Goal: Task Accomplishment & Management: Manage account settings

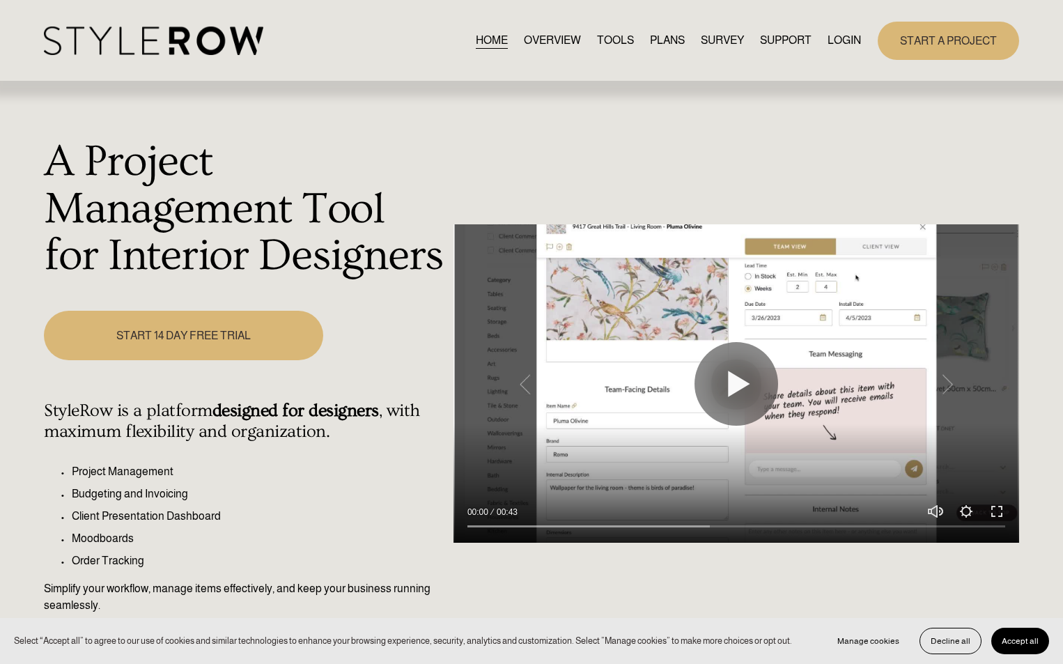
click at [843, 40] on link "LOGIN" at bounding box center [843, 40] width 33 height 19
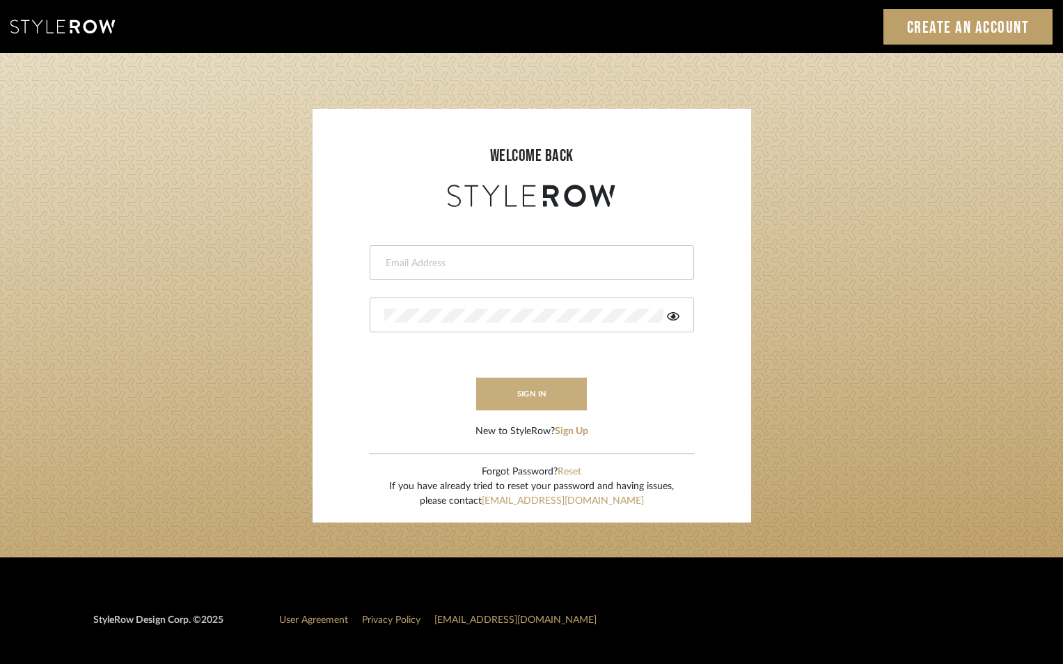
type input "[EMAIL_ADDRESS][DOMAIN_NAME]"
click at [539, 403] on button "sign in" at bounding box center [531, 393] width 111 height 33
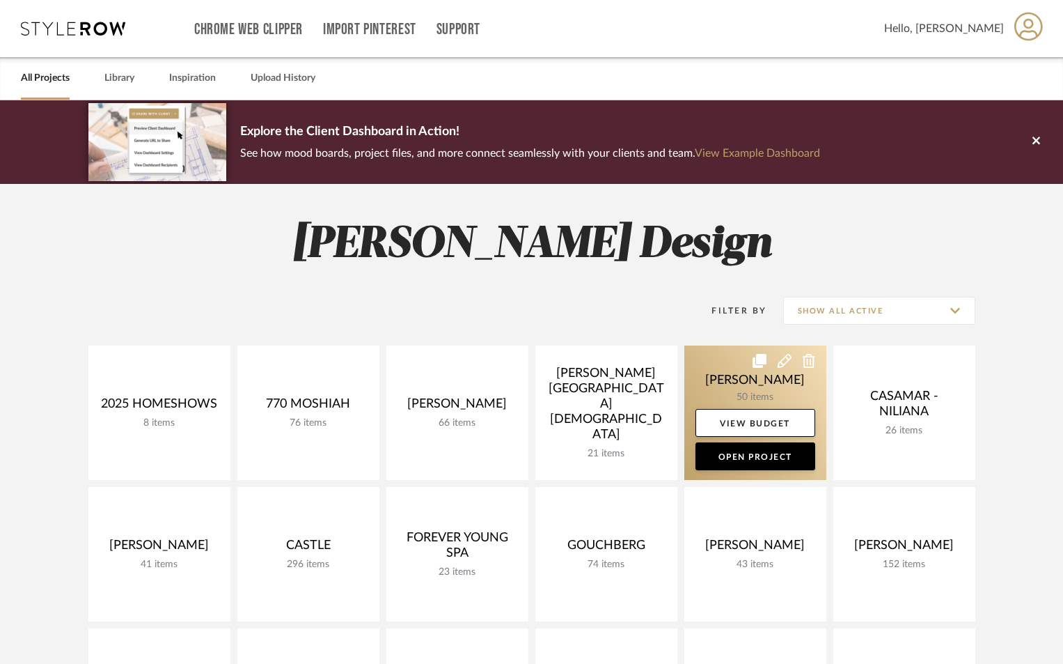
click at [754, 393] on link at bounding box center [756, 412] width 142 height 134
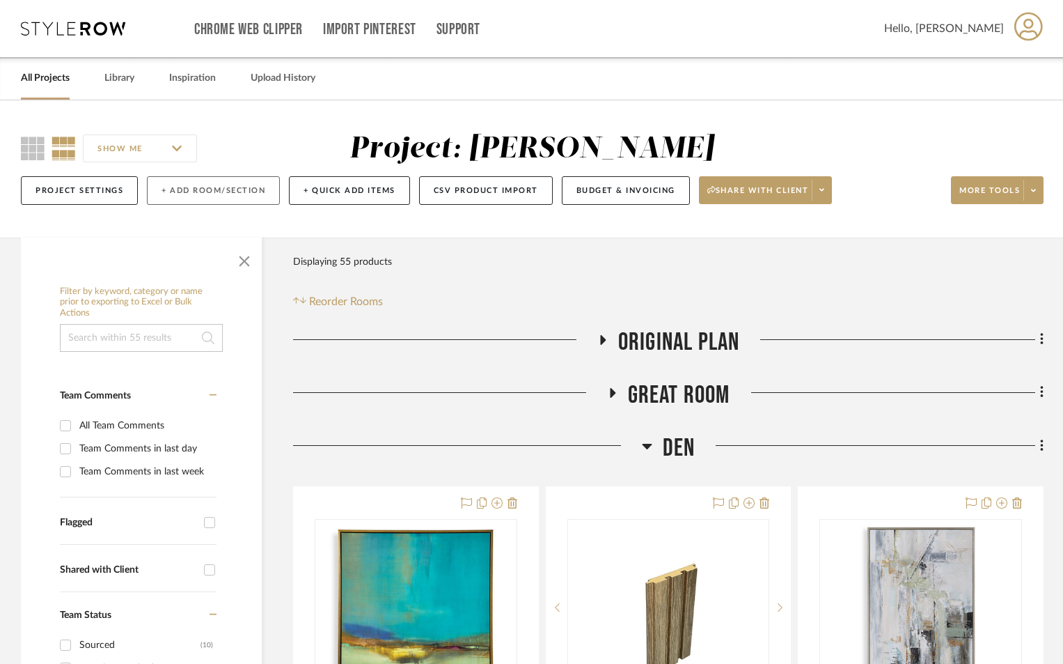
click at [208, 195] on button "+ Add Room/Section" at bounding box center [213, 190] width 133 height 29
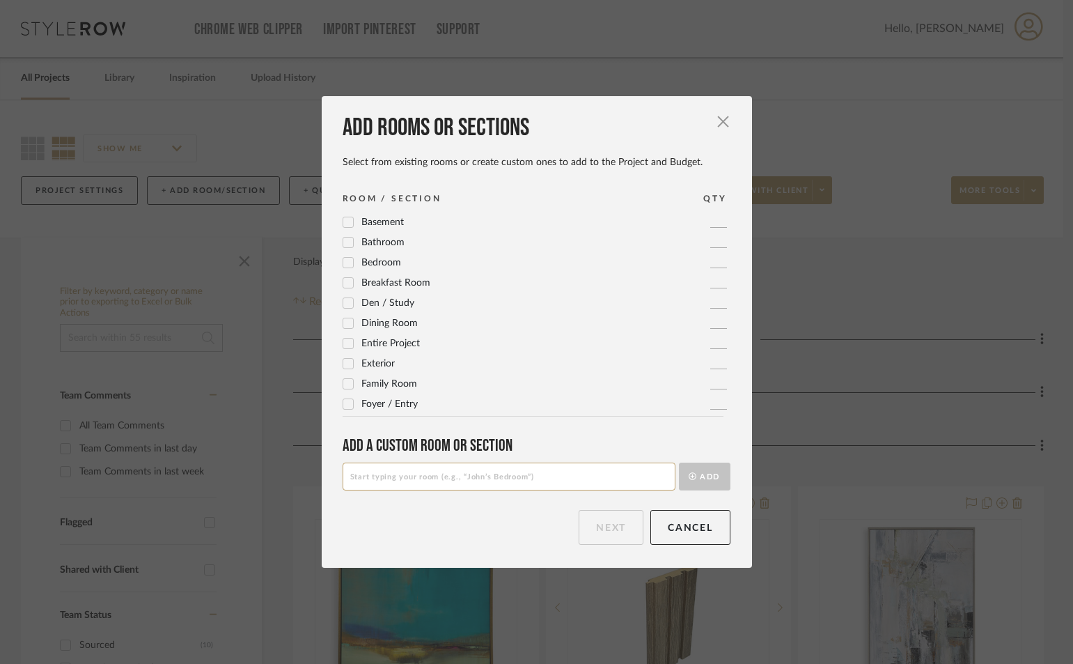
click at [530, 473] on input at bounding box center [509, 476] width 333 height 28
type input "FOYER"
click at [710, 471] on button "Add" at bounding box center [705, 476] width 52 height 28
click at [589, 520] on button "Next" at bounding box center [611, 527] width 65 height 35
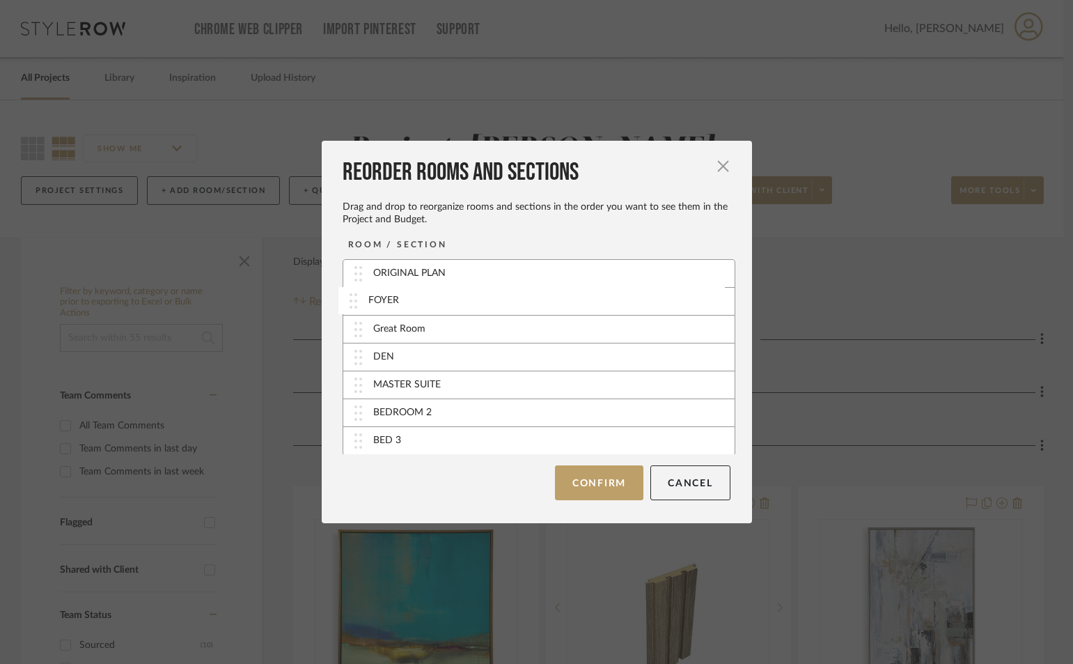
drag, startPoint x: 426, startPoint y: 420, endPoint x: 419, endPoint y: 305, distance: 115.1
click at [580, 483] on button "Confirm" at bounding box center [599, 482] width 88 height 35
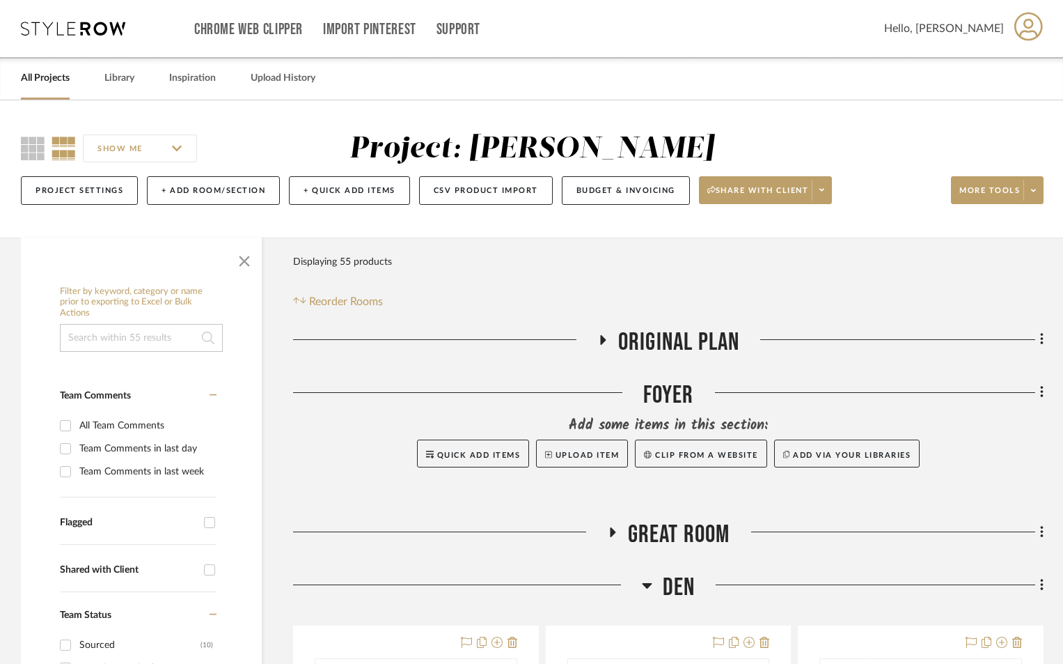
click at [611, 534] on icon at bounding box center [613, 532] width 6 height 10
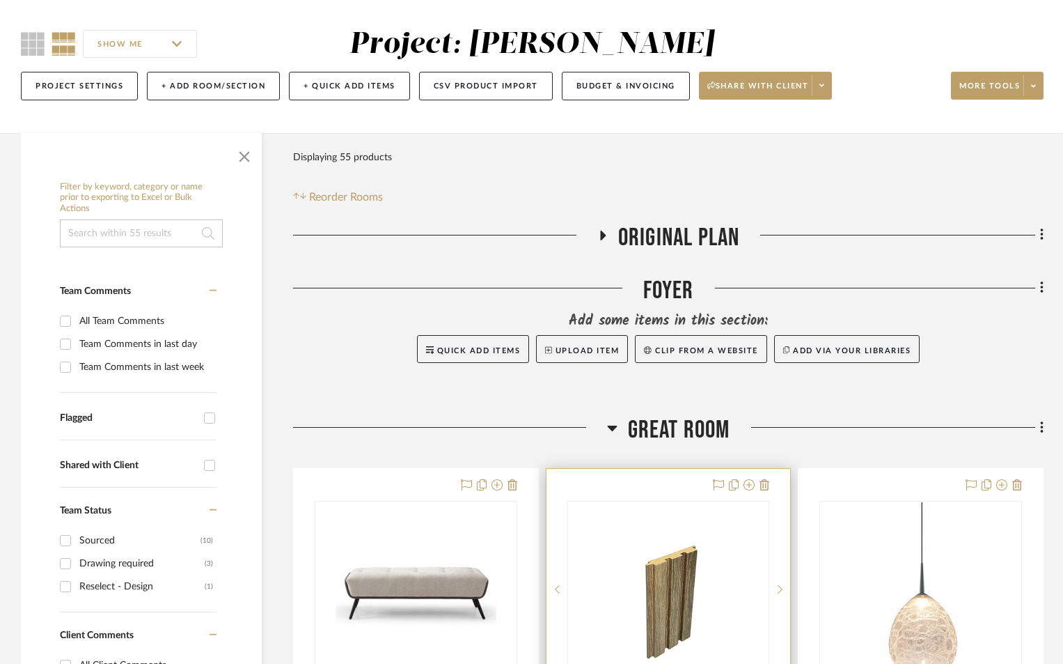
scroll to position [325, 0]
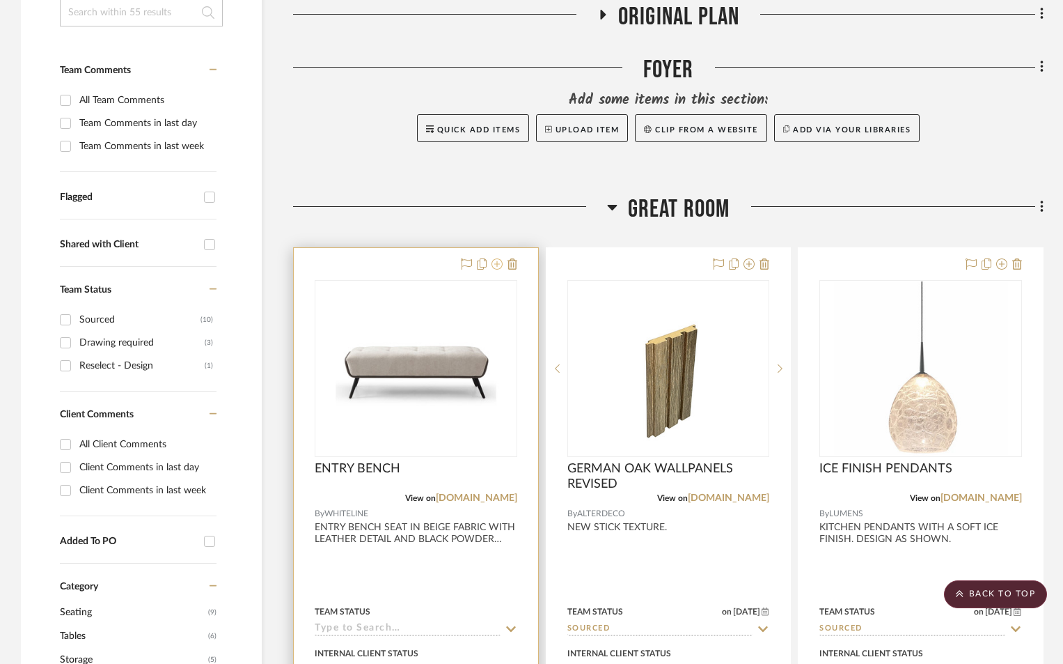
click at [495, 263] on icon at bounding box center [497, 263] width 11 height 11
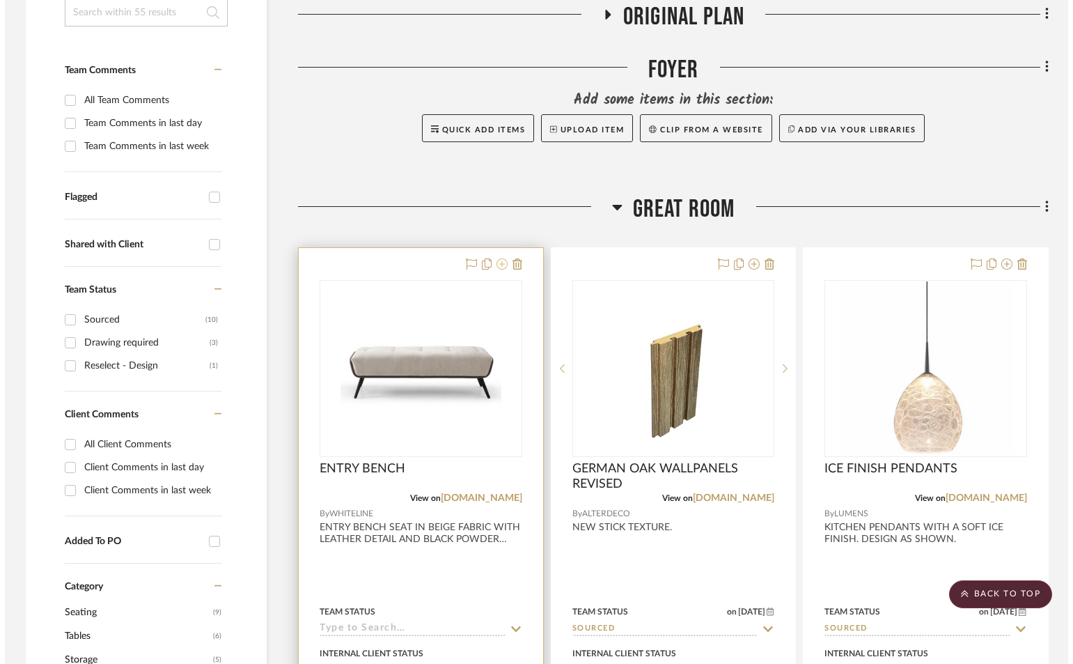
scroll to position [0, 0]
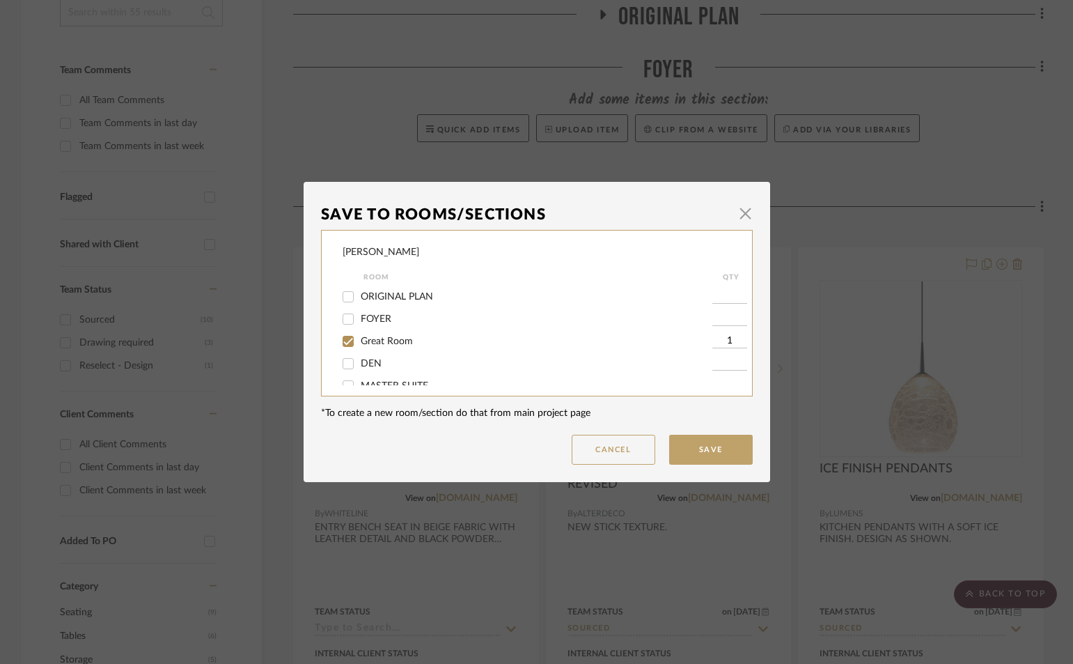
click at [343, 321] on input "FOYER" at bounding box center [348, 319] width 22 height 22
checkbox input "true"
type input "1"
drag, startPoint x: 340, startPoint y: 340, endPoint x: 364, endPoint y: 340, distance: 23.7
click at [341, 340] on input "Great Room" at bounding box center [348, 341] width 22 height 22
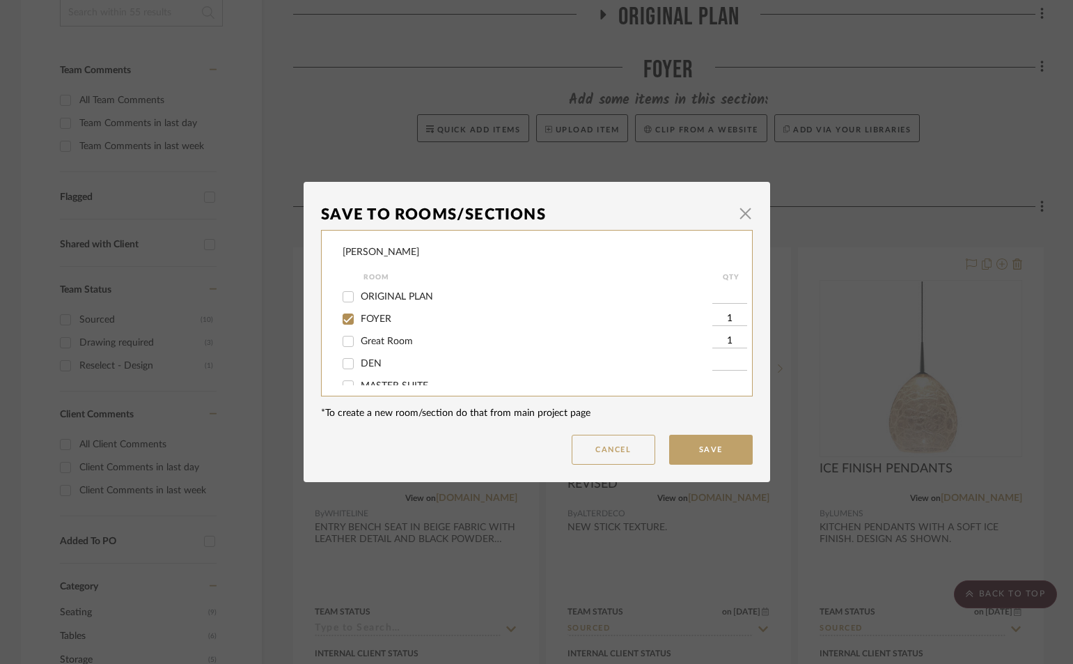
checkbox input "false"
click at [703, 442] on button "Save" at bounding box center [711, 450] width 84 height 30
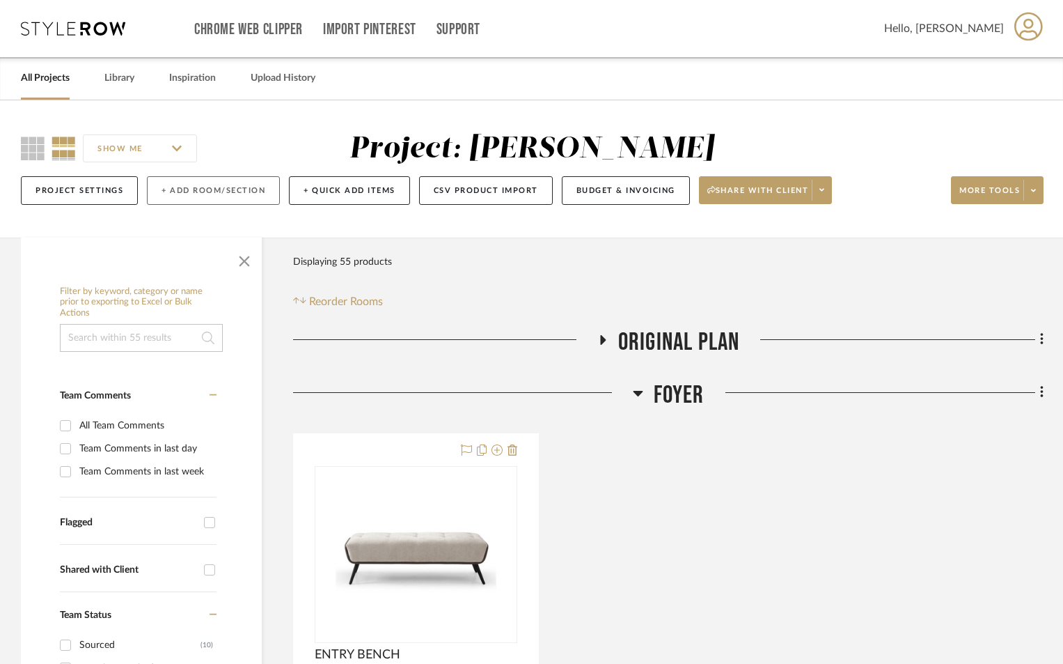
click at [208, 194] on button "+ Add Room/Section" at bounding box center [213, 190] width 133 height 29
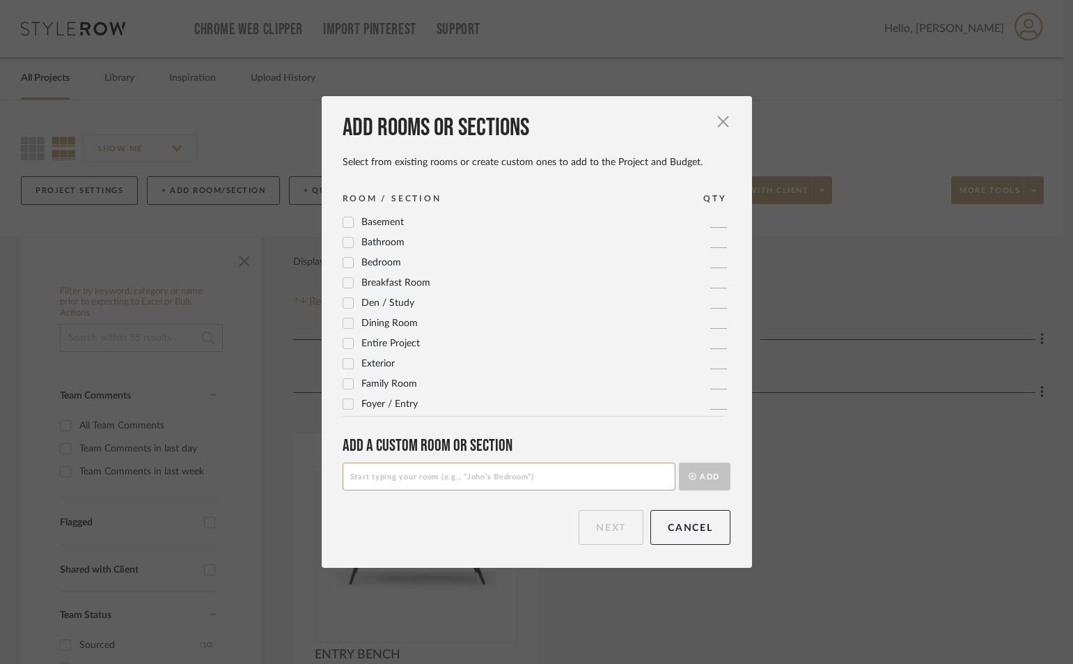
click at [421, 473] on input at bounding box center [509, 476] width 333 height 28
type input "OUTDOOR"
click at [679, 462] on button "Add" at bounding box center [705, 476] width 52 height 28
click at [596, 532] on button "Next" at bounding box center [611, 527] width 65 height 35
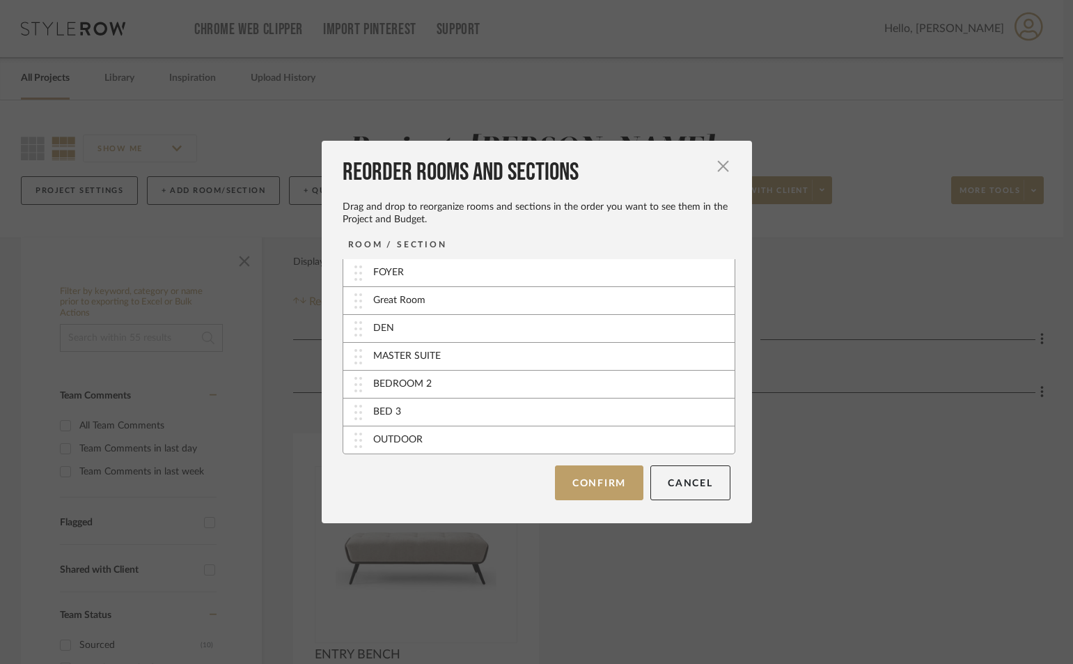
scroll to position [29, 0]
drag, startPoint x: 444, startPoint y: 441, endPoint x: 442, endPoint y: 303, distance: 137.9
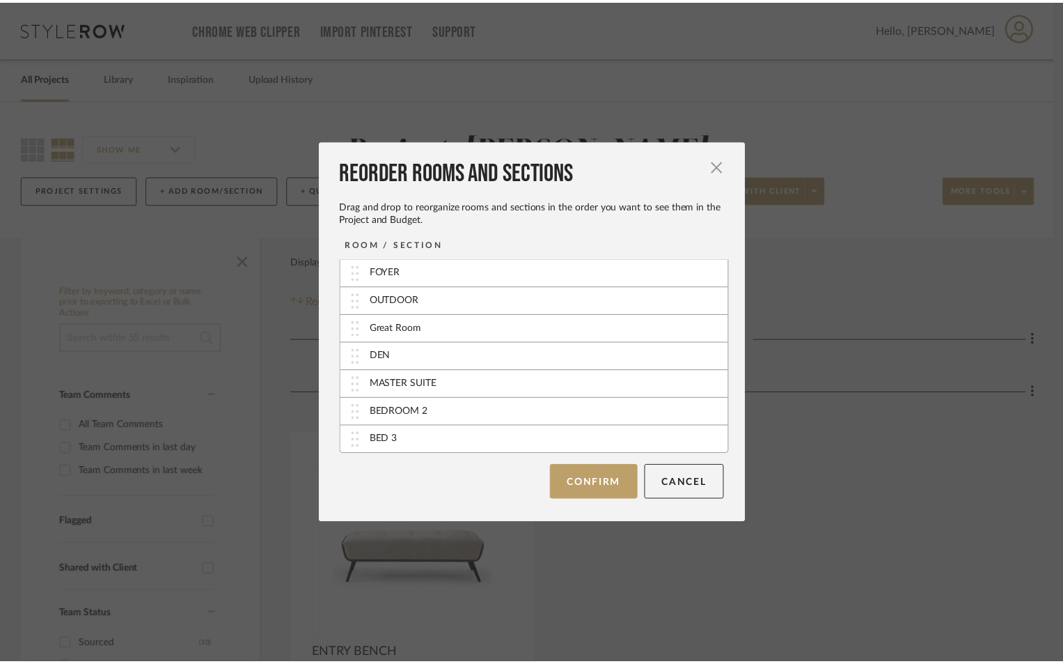
scroll to position [29, 0]
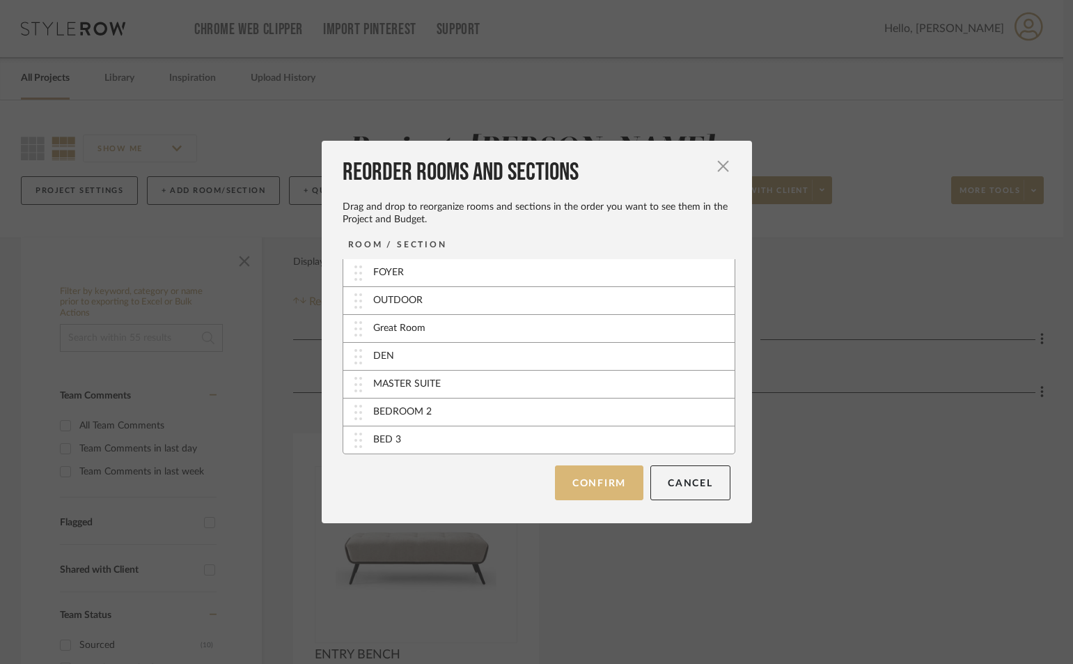
click at [578, 479] on button "Confirm" at bounding box center [599, 482] width 88 height 35
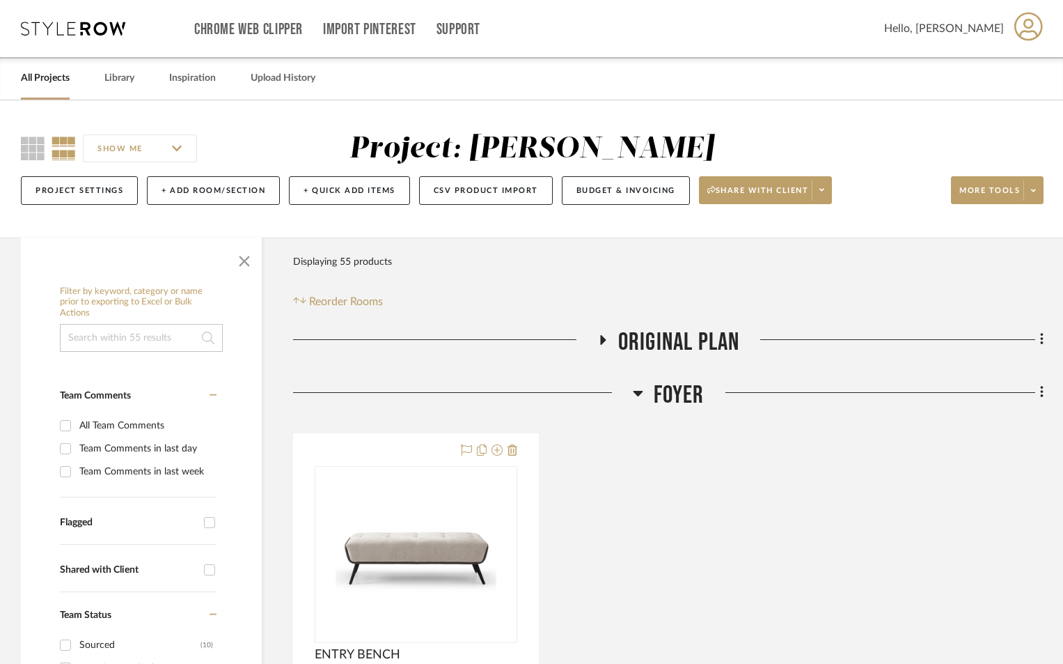
click at [641, 391] on icon at bounding box center [638, 394] width 10 height 6
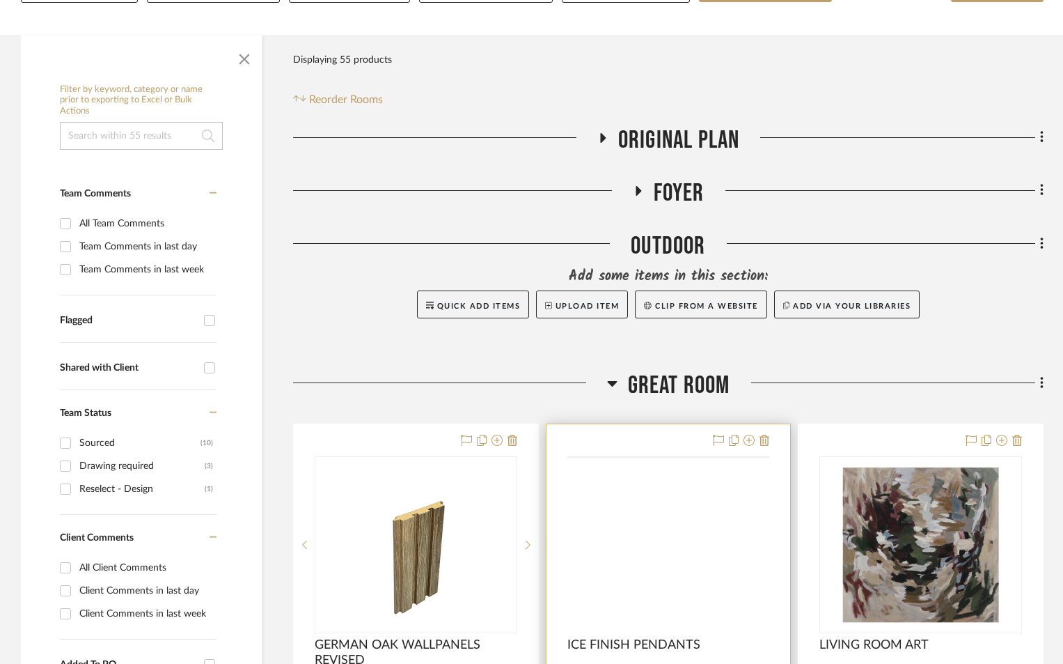
scroll to position [418, 0]
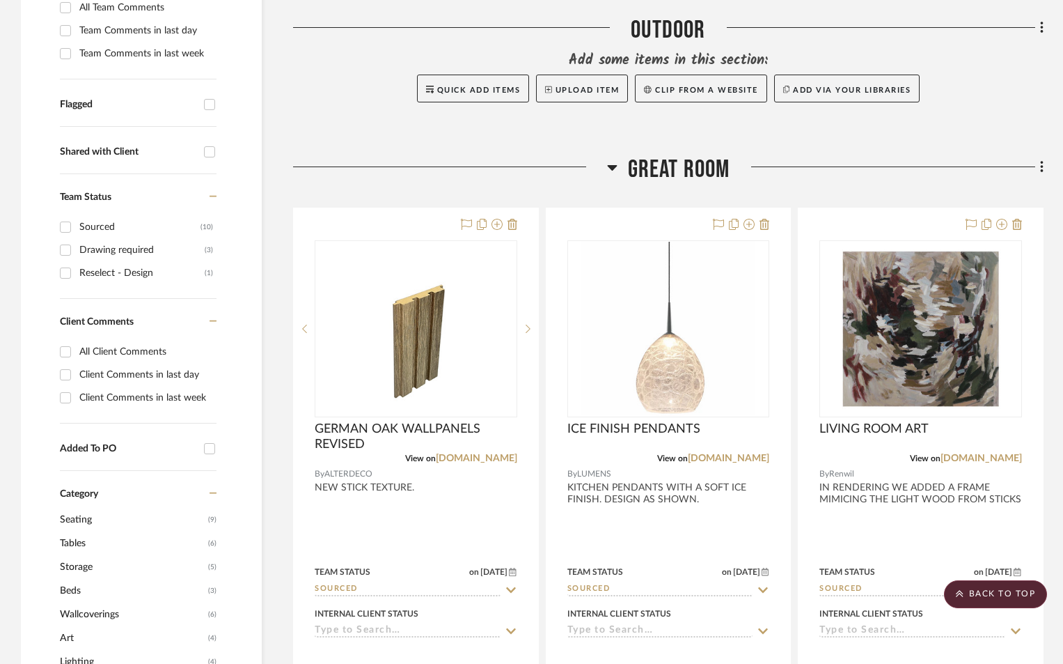
drag, startPoint x: 614, startPoint y: 171, endPoint x: 621, endPoint y: 181, distance: 13.0
click at [615, 171] on icon at bounding box center [612, 167] width 10 height 17
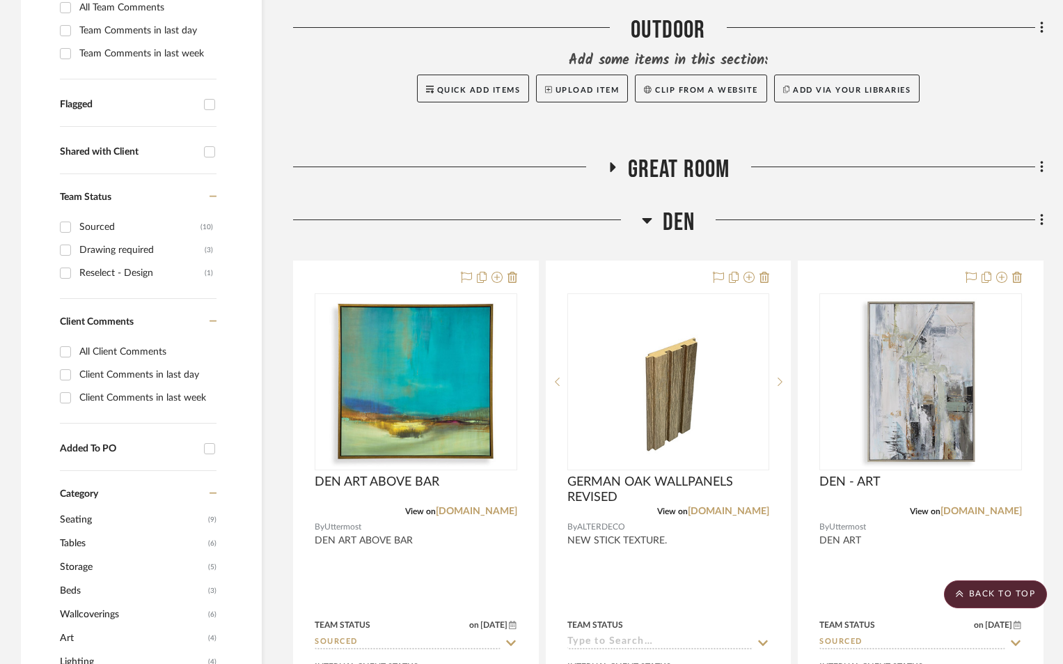
click at [646, 217] on icon at bounding box center [647, 220] width 10 height 17
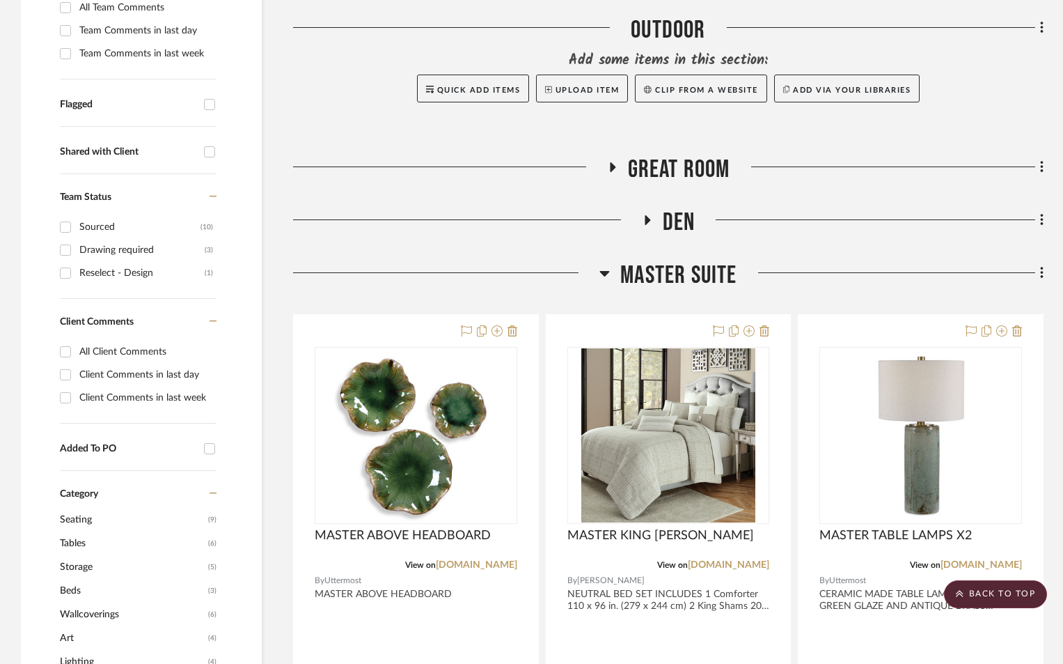
click at [604, 274] on icon at bounding box center [605, 274] width 10 height 6
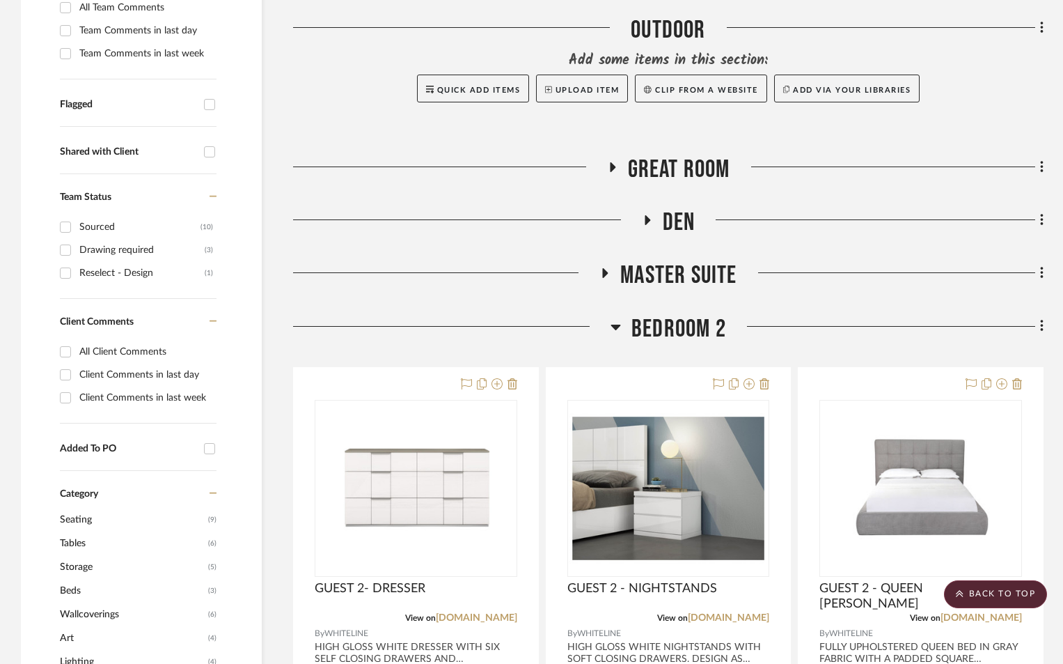
click at [618, 330] on icon at bounding box center [616, 326] width 10 height 17
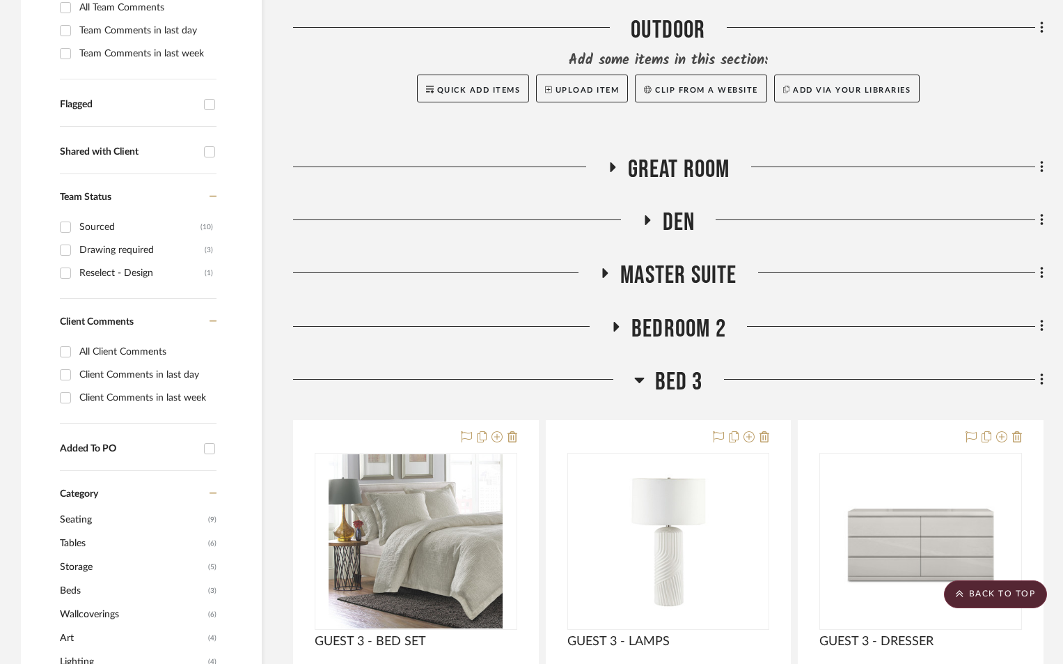
click at [633, 377] on div at bounding box center [463, 385] width 341 height 36
click at [644, 382] on h3 "BED 3" at bounding box center [668, 382] width 69 height 30
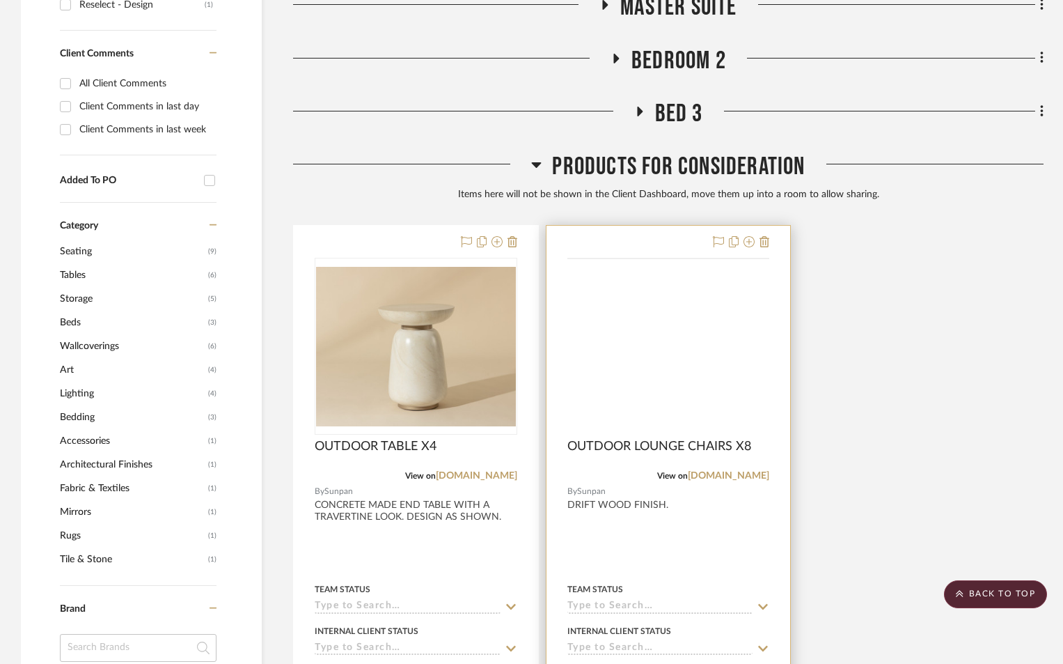
scroll to position [696, 0]
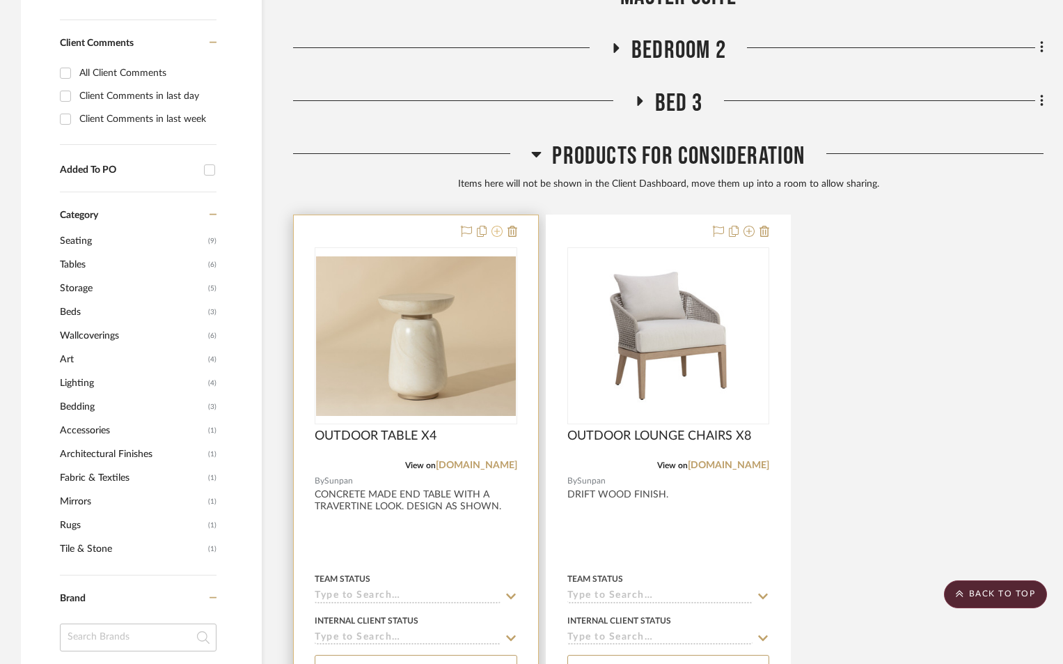
click at [498, 229] on icon at bounding box center [497, 231] width 11 height 11
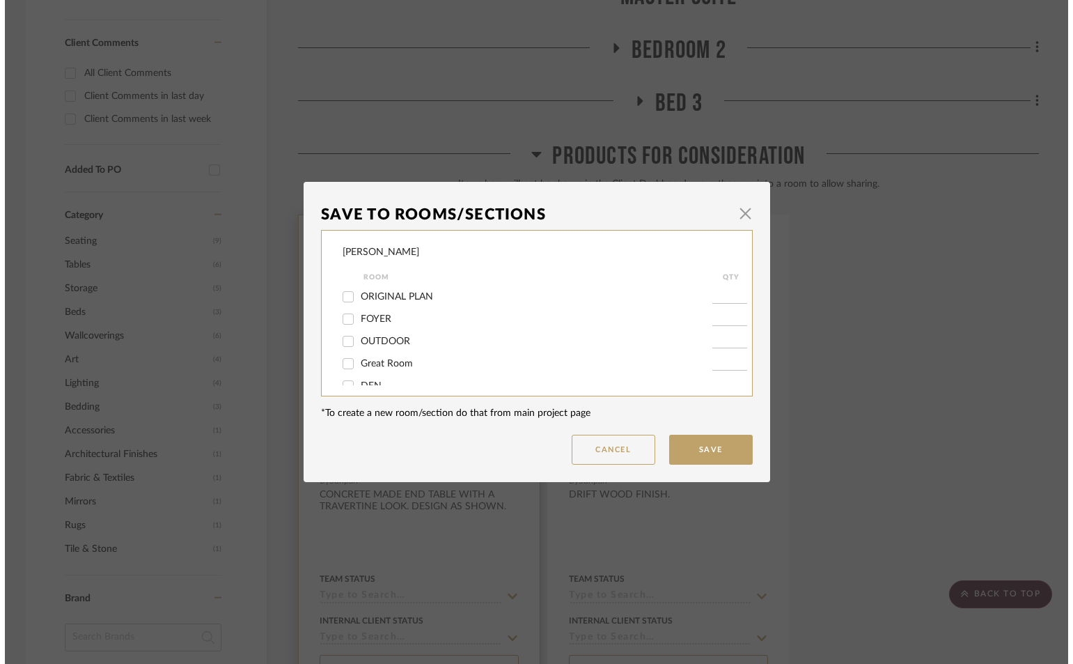
scroll to position [0, 0]
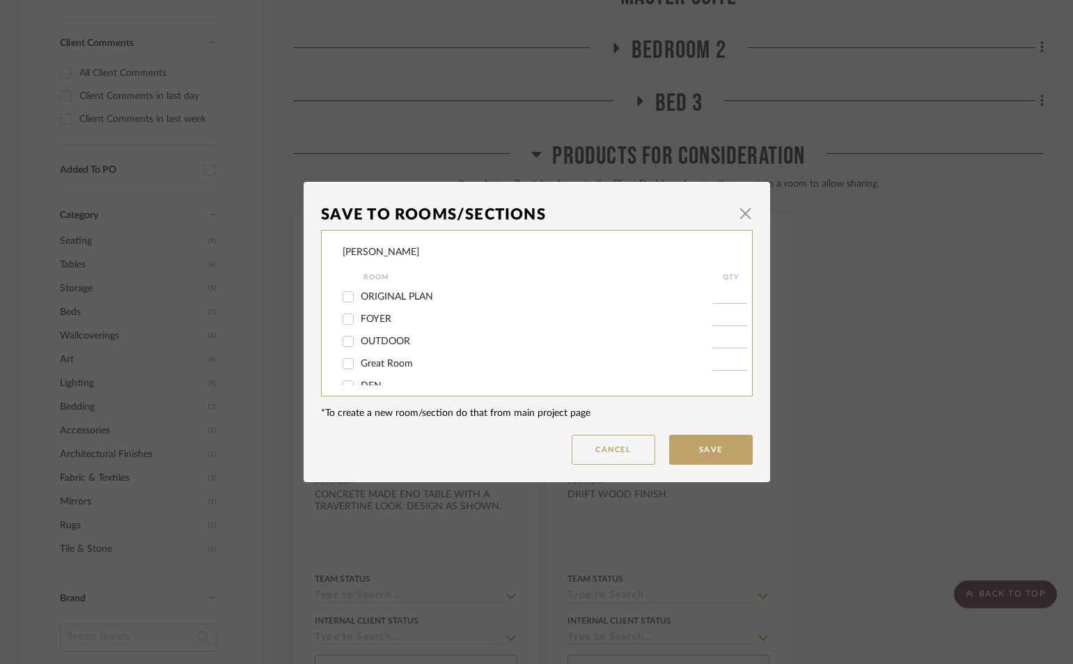
click at [361, 342] on span "OUTDOOR" at bounding box center [385, 341] width 49 height 10
click at [359, 342] on input "OUTDOOR" at bounding box center [348, 341] width 22 height 22
checkbox input "true"
type input "1"
drag, startPoint x: 688, startPoint y: 454, endPoint x: 723, endPoint y: 389, distance: 73.5
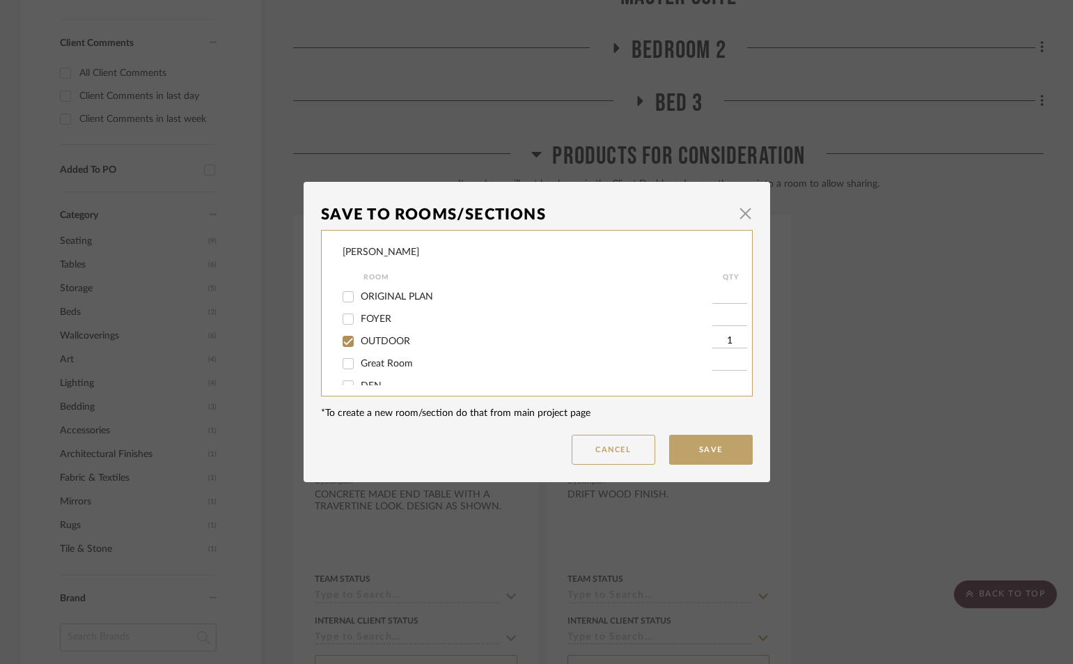
click at [689, 454] on button "Save" at bounding box center [711, 450] width 84 height 30
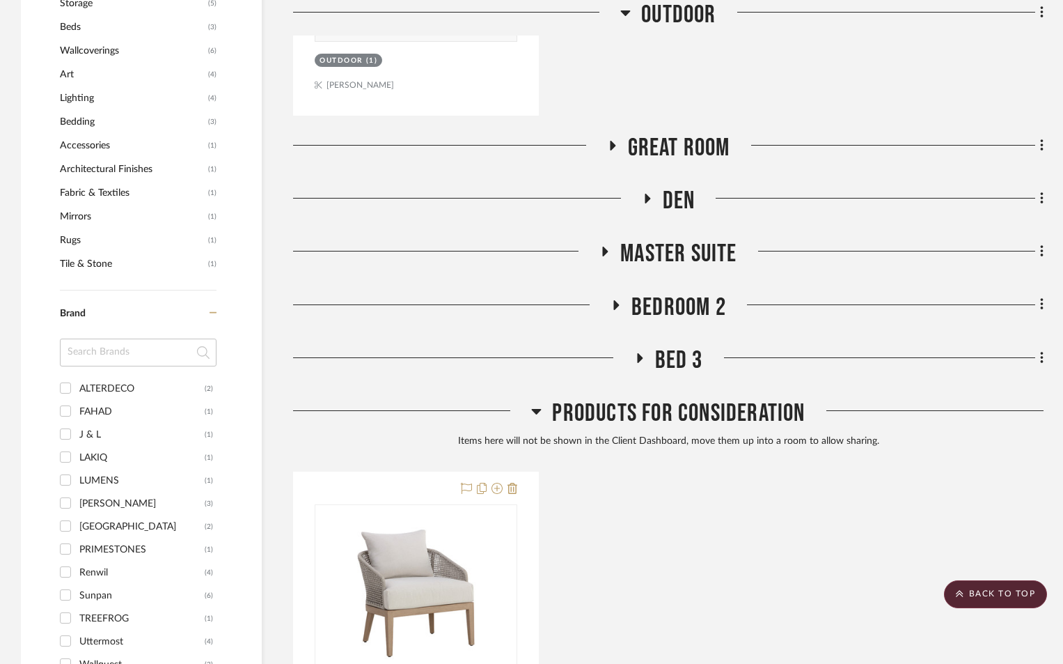
scroll to position [1114, 0]
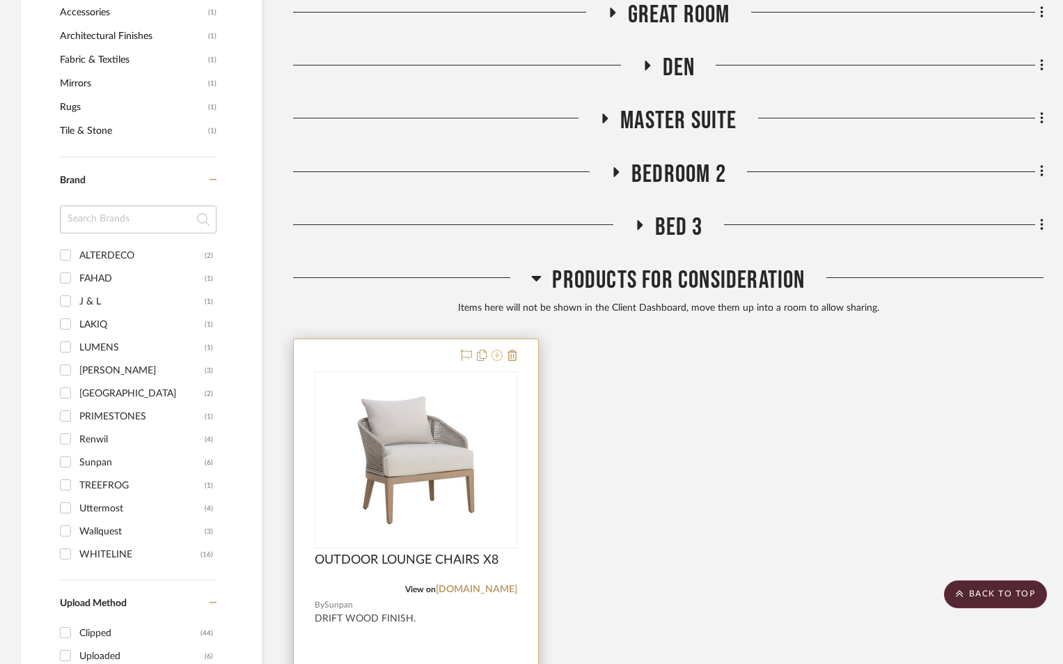
click at [497, 355] on icon at bounding box center [497, 355] width 11 height 11
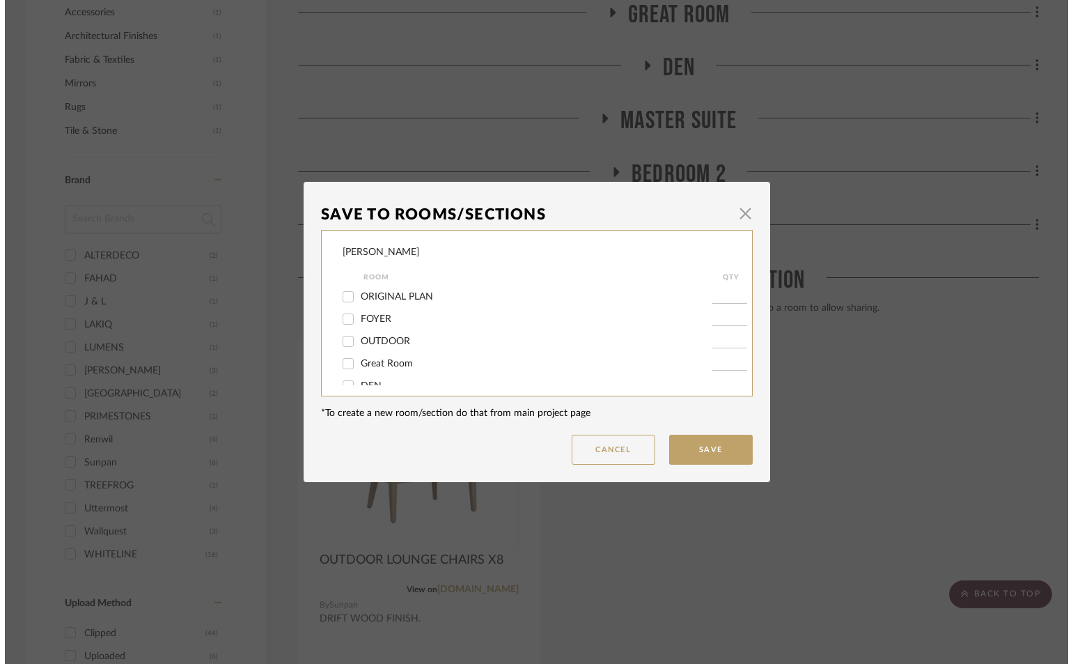
scroll to position [0, 0]
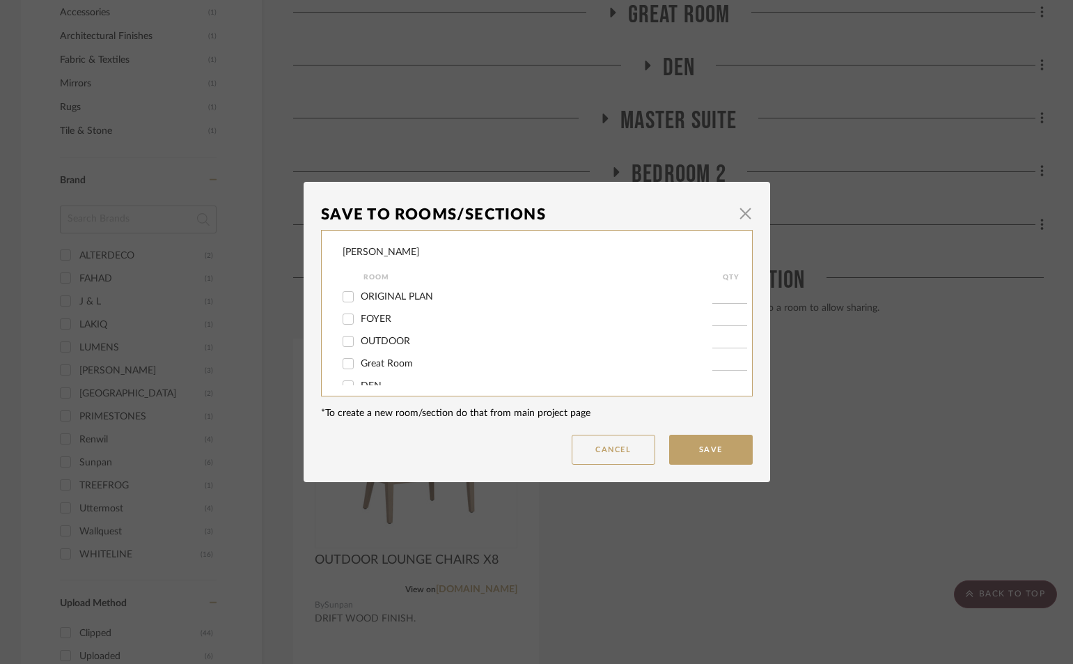
click at [379, 338] on span "OUTDOOR" at bounding box center [385, 341] width 49 height 10
click at [359, 338] on input "OUTDOOR" at bounding box center [348, 341] width 22 height 22
checkbox input "true"
type input "1"
click at [687, 440] on button "Save" at bounding box center [711, 450] width 84 height 30
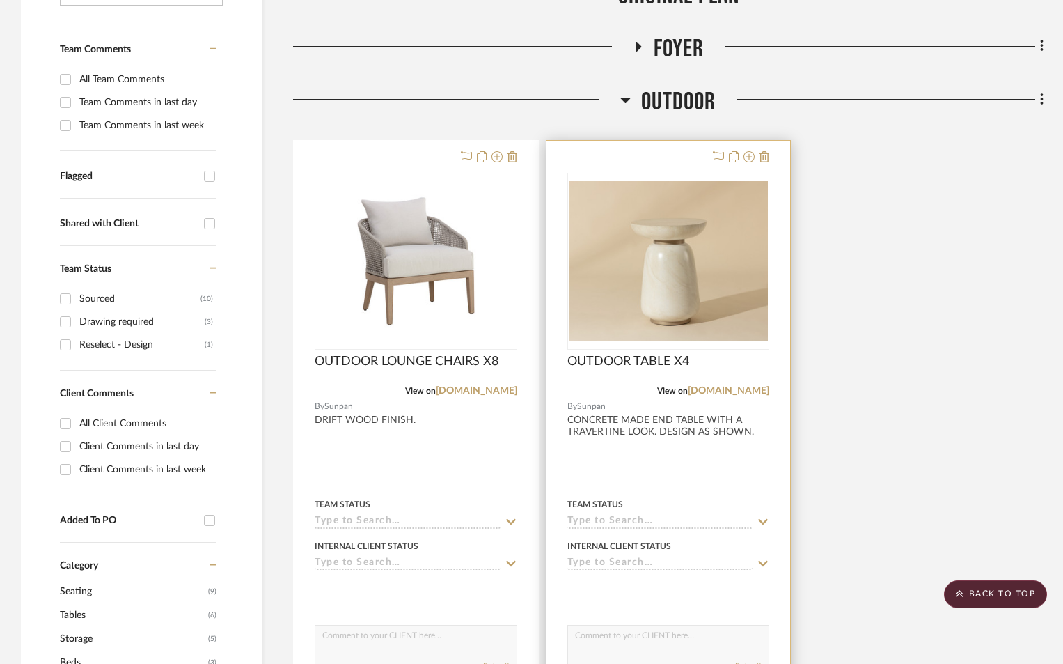
scroll to position [510, 0]
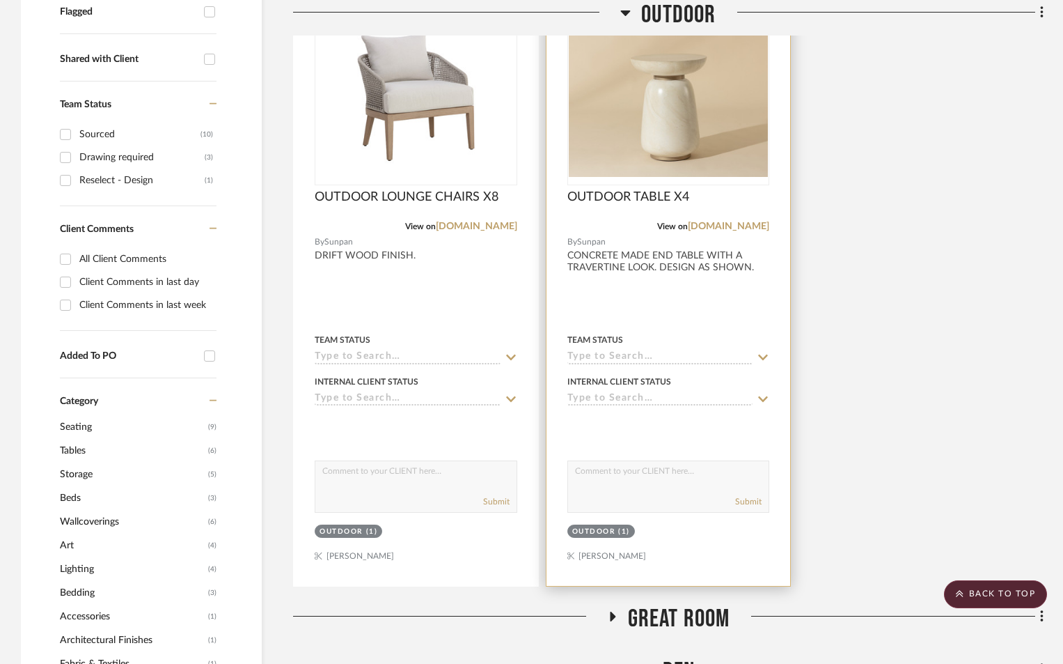
click at [664, 352] on input at bounding box center [661, 357] width 186 height 13
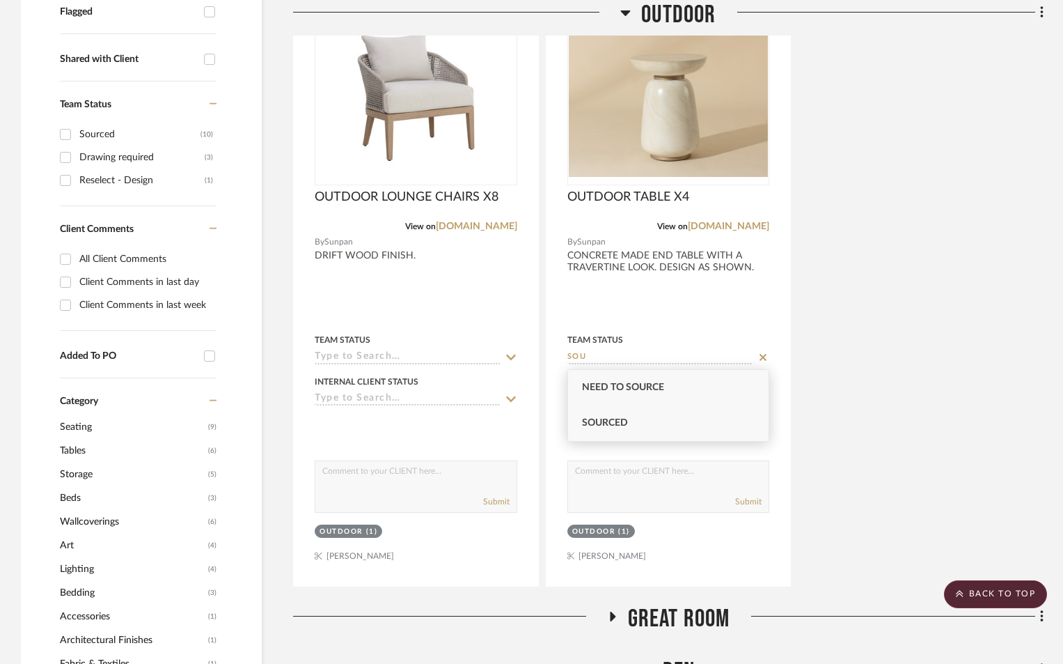
type input "SOU"
click at [630, 423] on div "Sourced" at bounding box center [668, 423] width 201 height 36
type input "8/27/2025"
type input "Sourced"
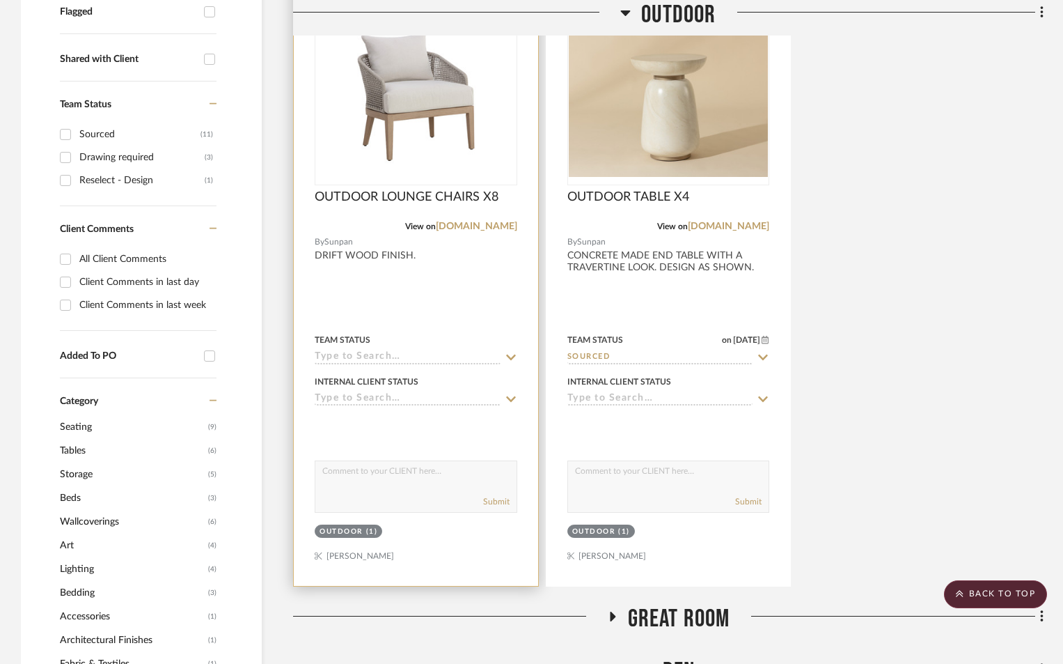
click at [400, 350] on div "Team Status" at bounding box center [416, 347] width 203 height 33
click at [393, 354] on input at bounding box center [408, 357] width 186 height 13
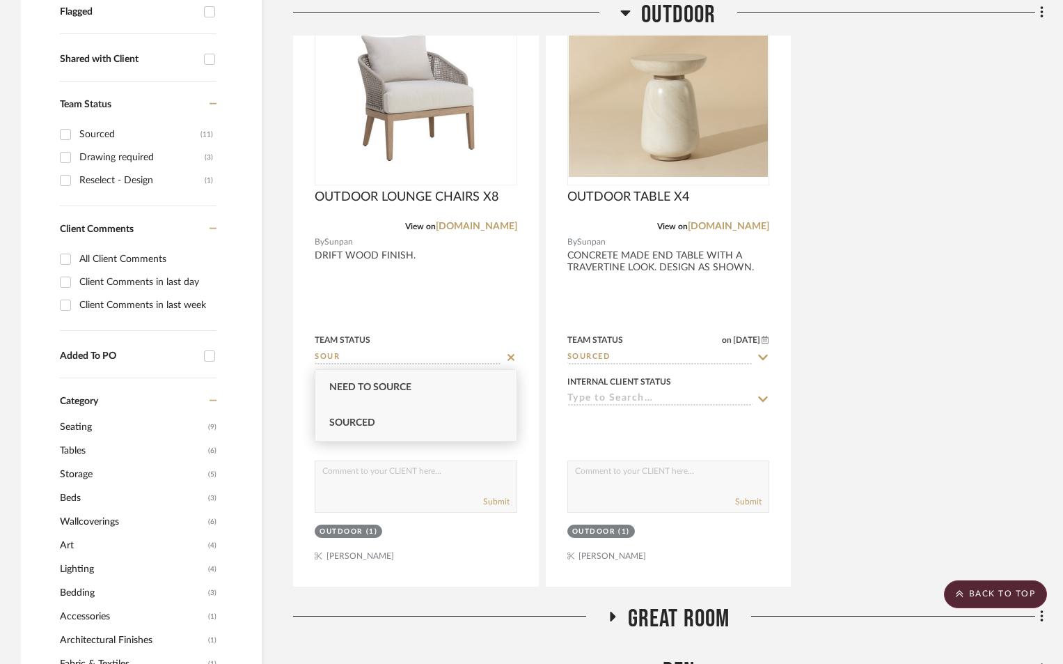
type input "SOUR"
click at [384, 415] on div "Sourced" at bounding box center [415, 423] width 201 height 36
type input "8/27/2025"
type input "Sourced"
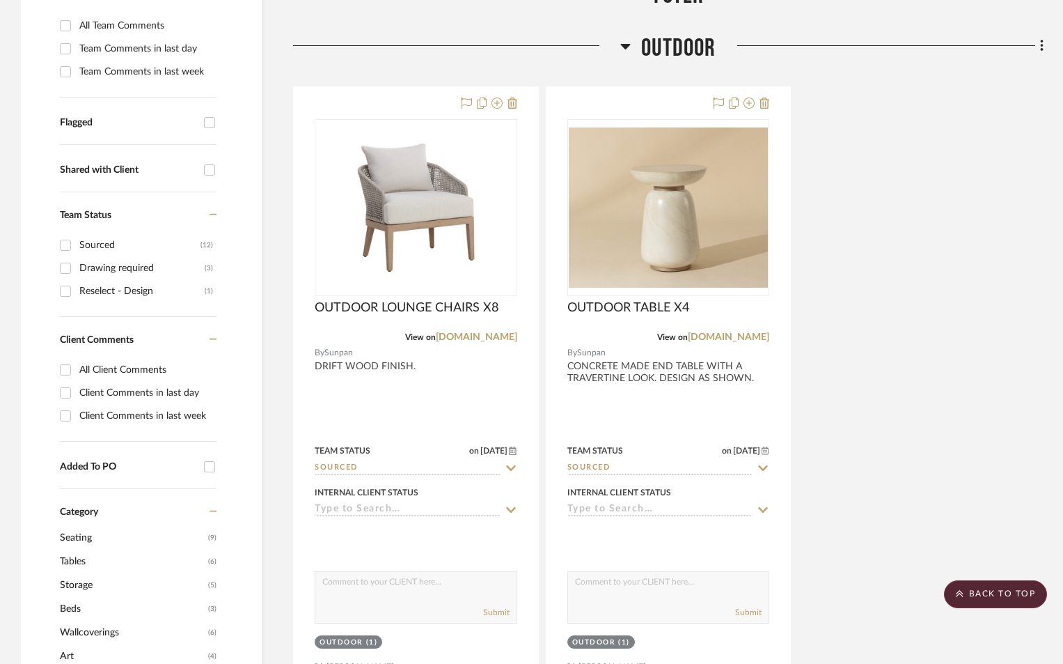
scroll to position [139, 0]
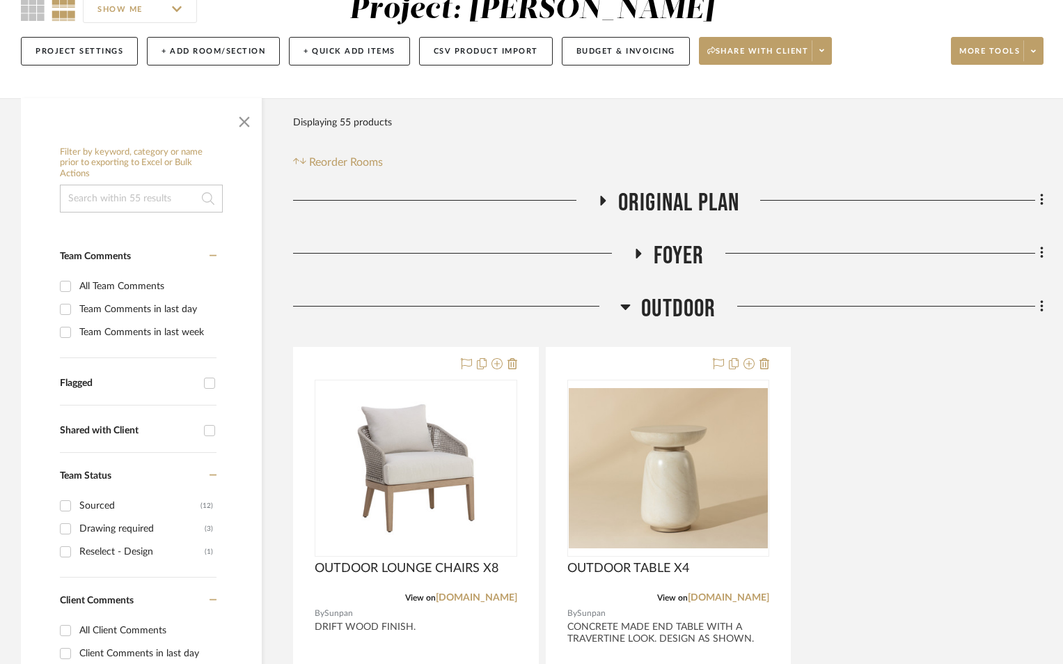
click at [641, 251] on icon at bounding box center [638, 253] width 17 height 10
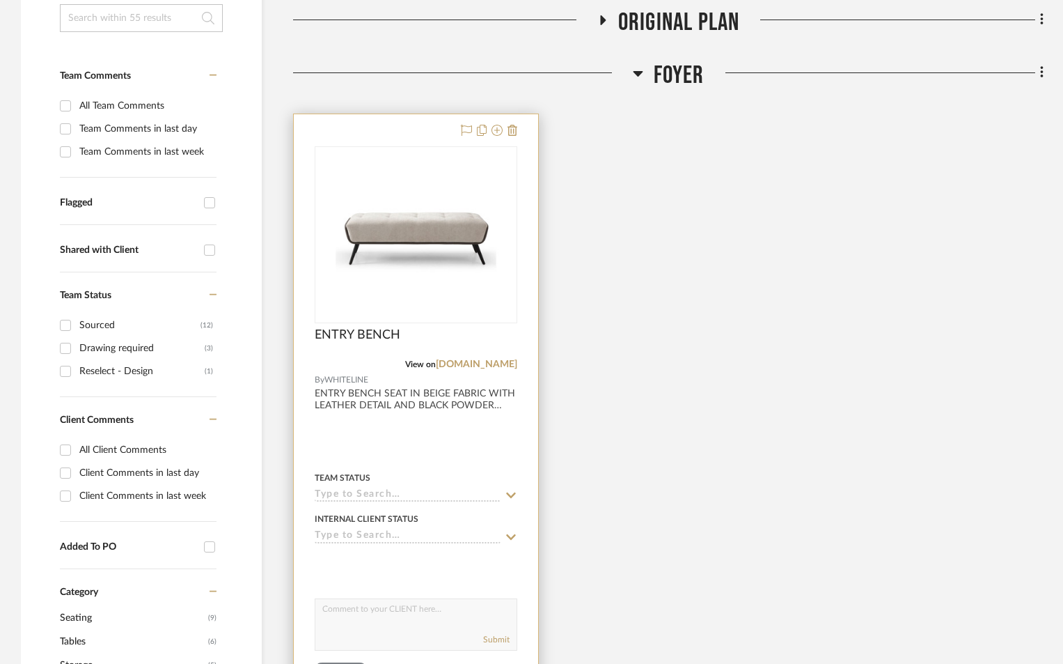
scroll to position [325, 0]
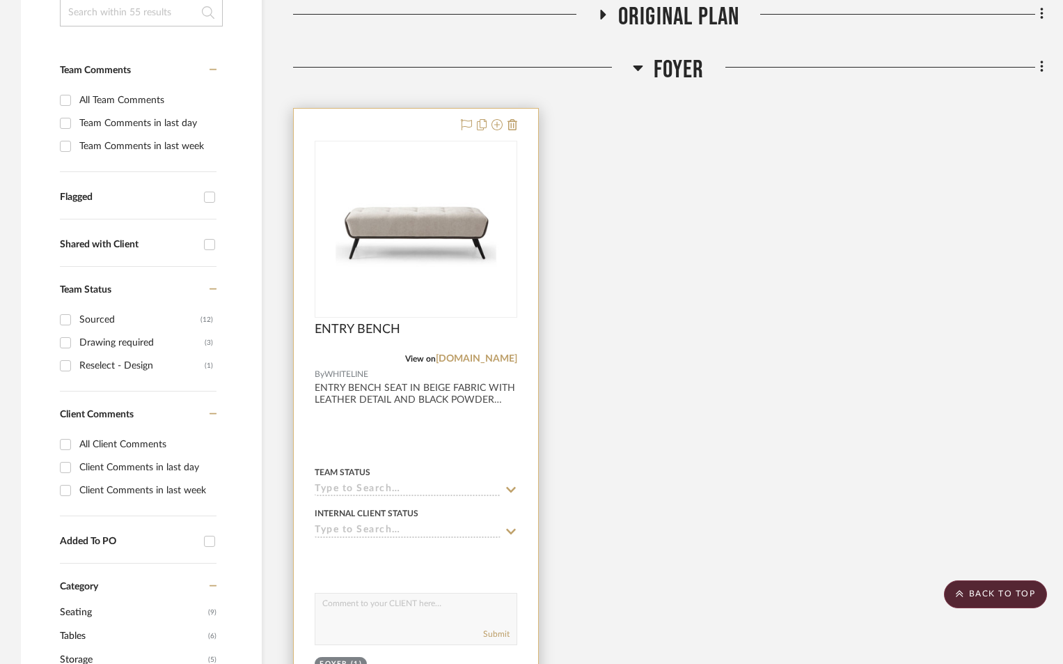
click at [397, 487] on input at bounding box center [408, 489] width 186 height 13
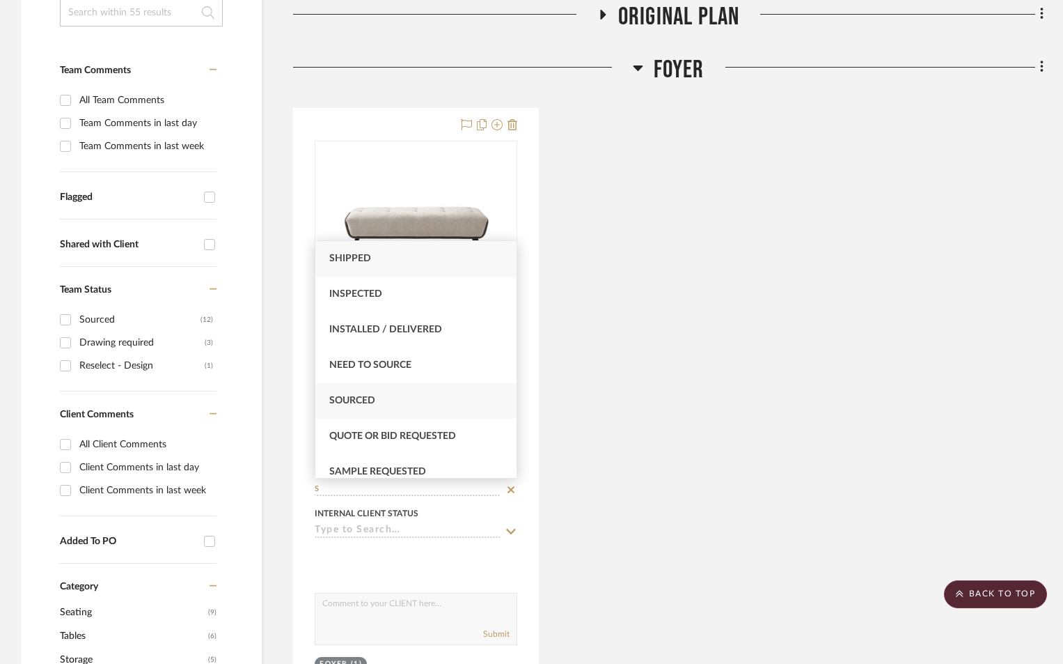
type input "S"
click at [375, 397] on span "Sourced" at bounding box center [352, 401] width 46 height 10
type input "8/27/2025"
type input "Sourced"
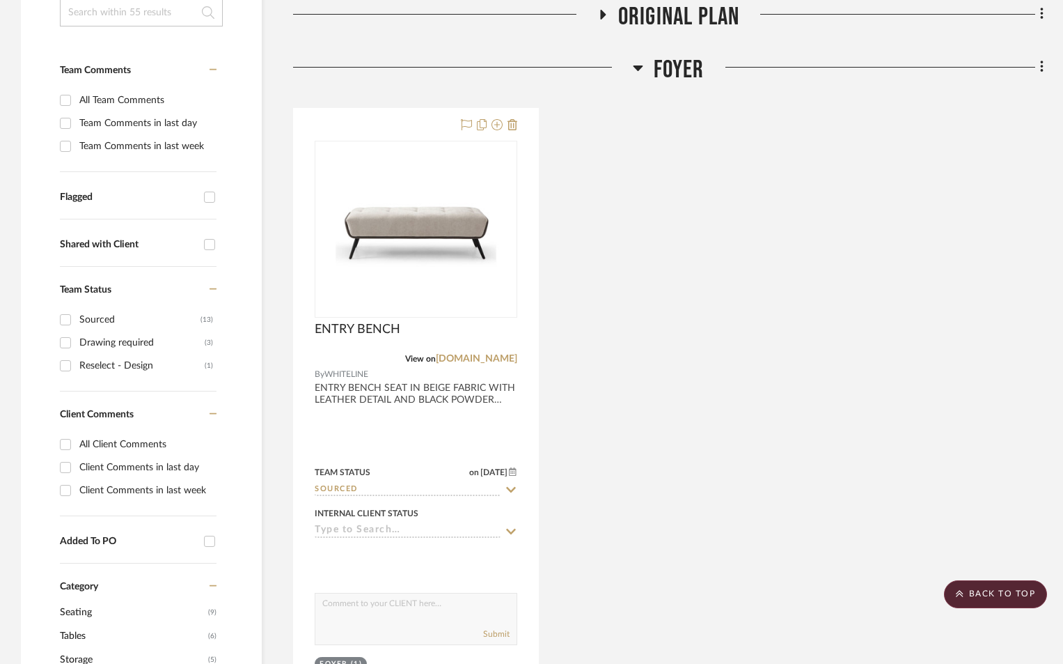
click at [756, 508] on div "ENTRY BENCH View on whitelinemod.com By WHITELINE ENTRY BENCH SEAT IN BEIGE FAB…" at bounding box center [668, 413] width 751 height 611
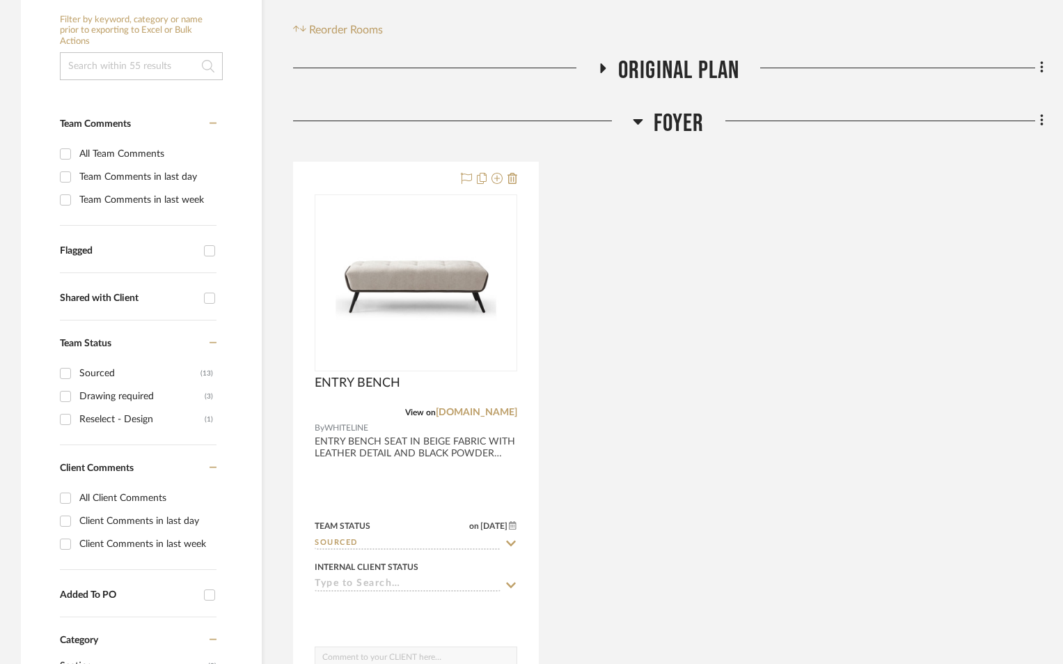
scroll to position [279, 0]
